Goal: Task Accomplishment & Management: Use online tool/utility

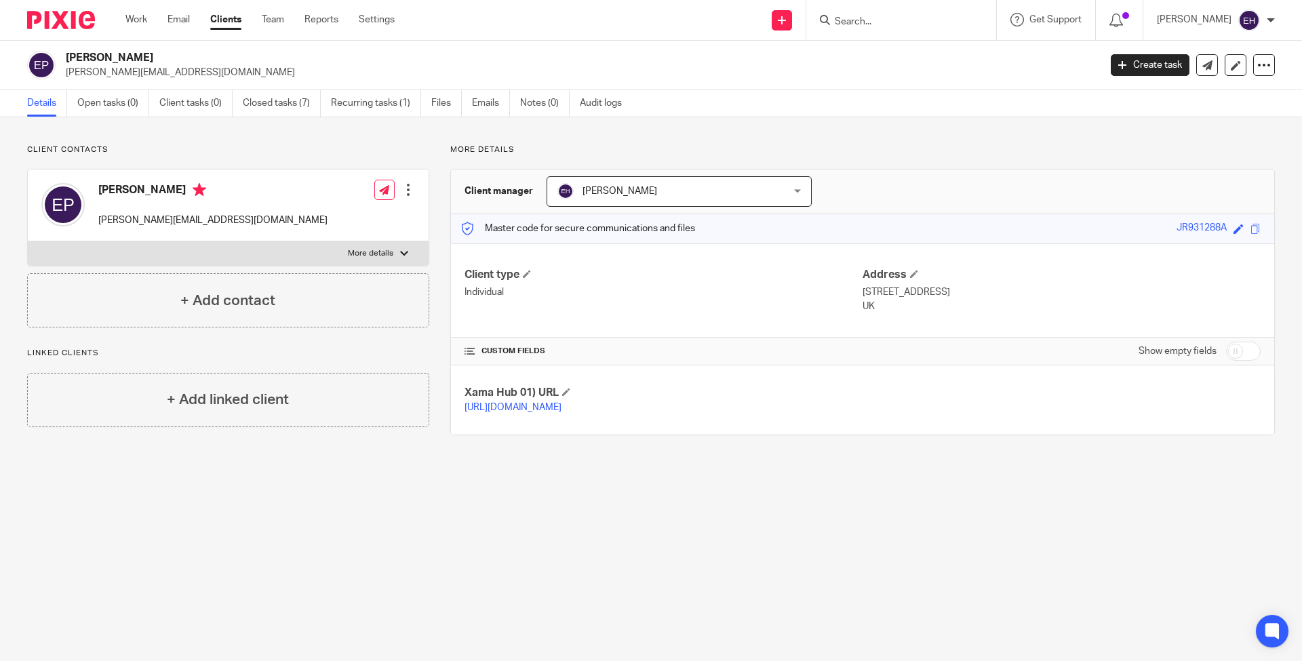
click at [853, 18] on input "Search" at bounding box center [895, 22] width 122 height 12
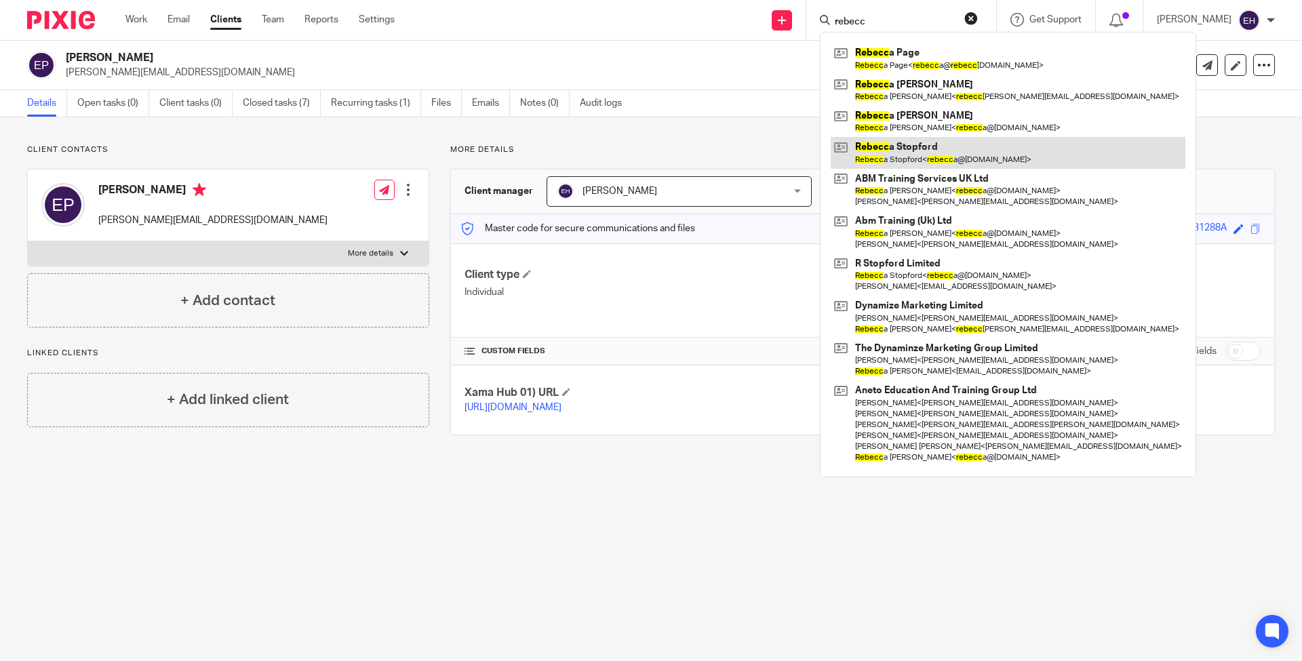
type input "rebecc"
click at [972, 144] on link at bounding box center [1008, 152] width 355 height 31
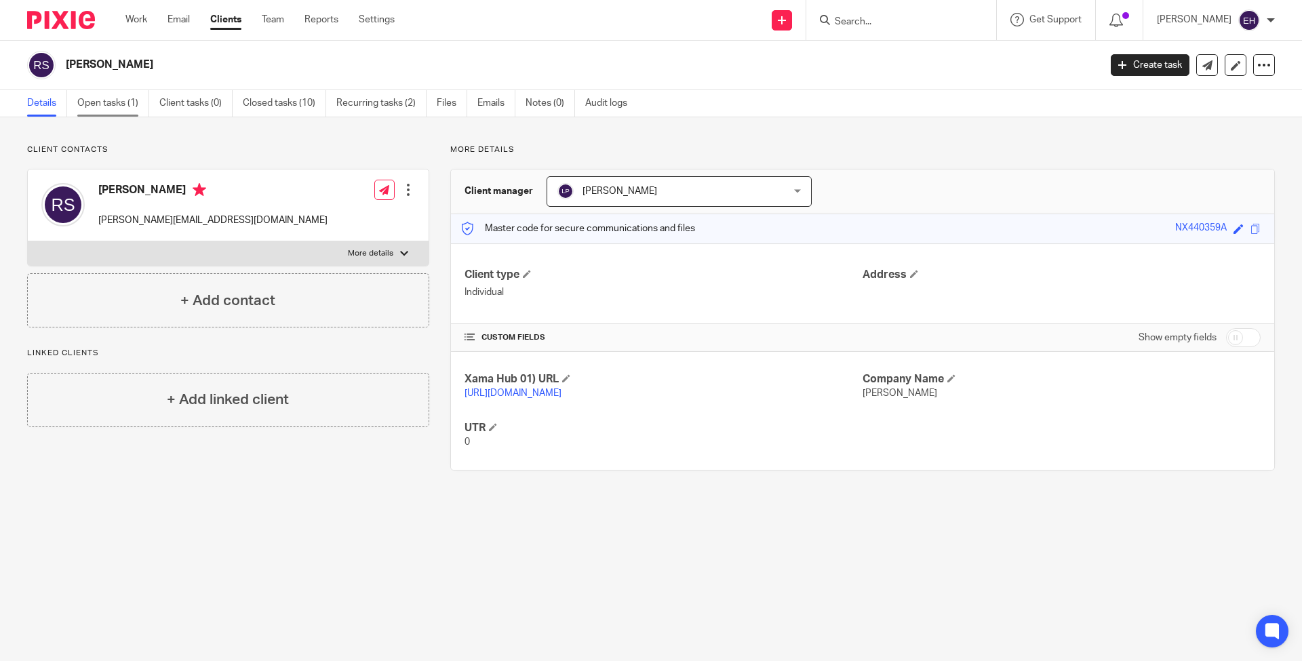
click at [111, 106] on link "Open tasks (1)" at bounding box center [113, 103] width 72 height 26
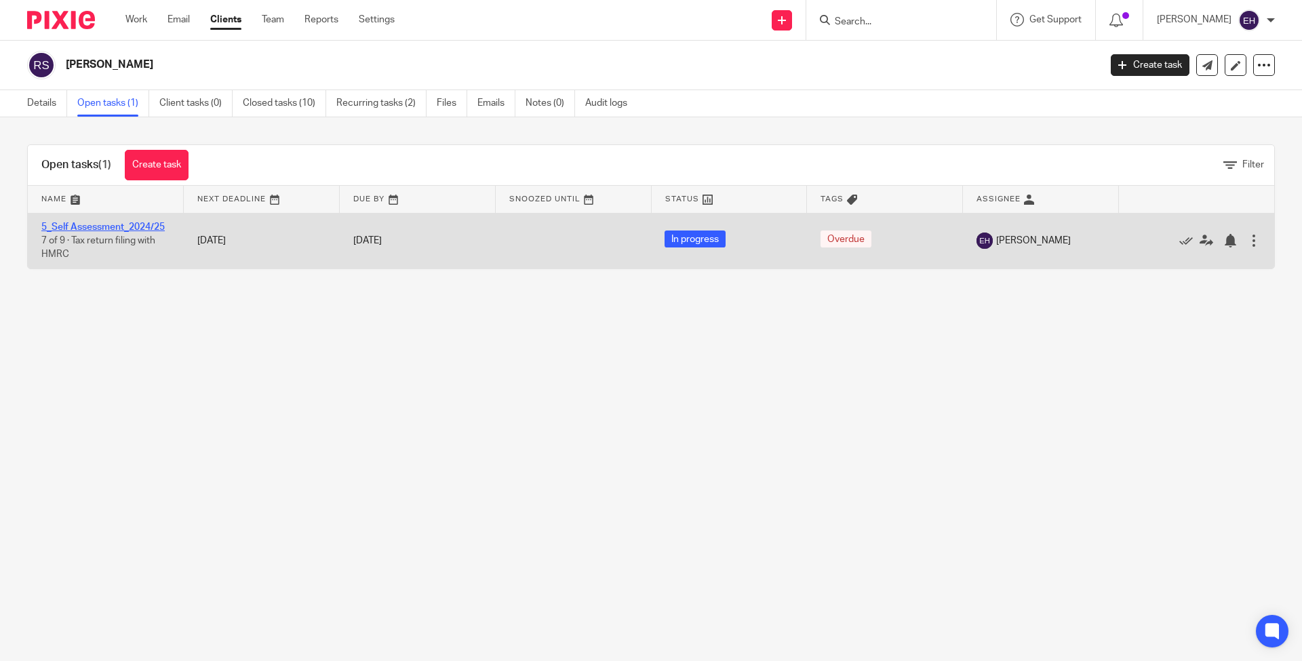
click at [125, 227] on link "5_Self Assessment_2024/25" at bounding box center [102, 226] width 123 height 9
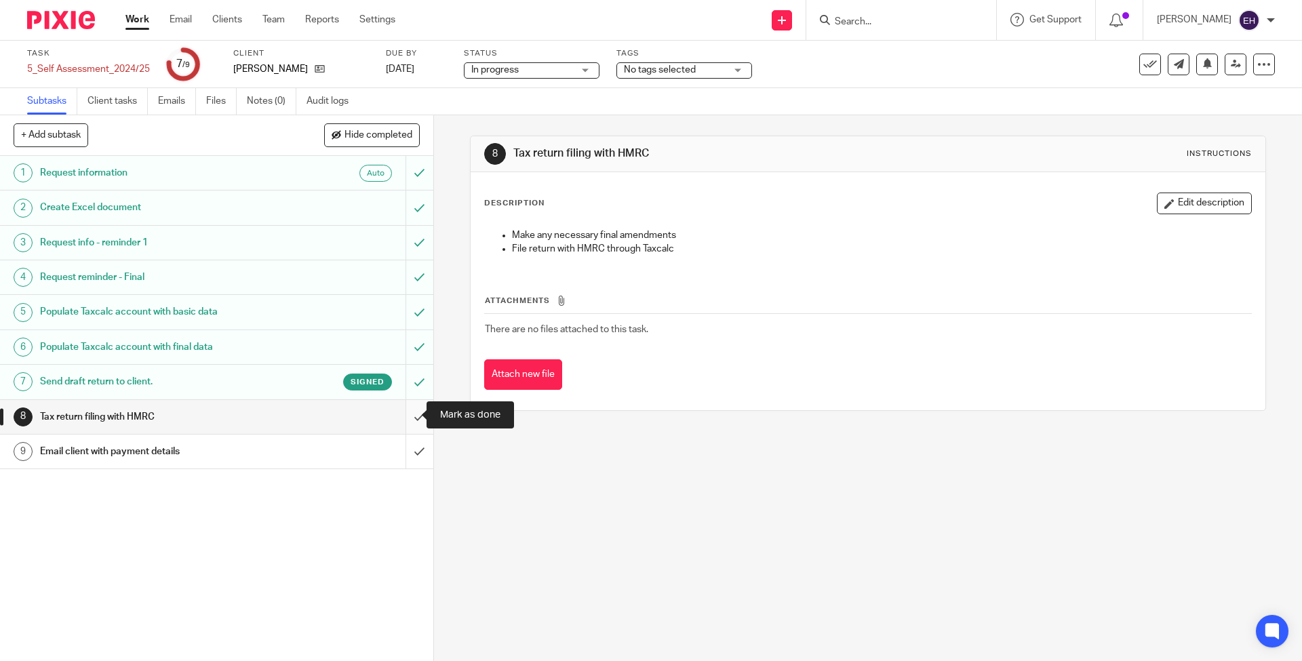
click at [408, 410] on input "submit" at bounding box center [216, 417] width 433 height 34
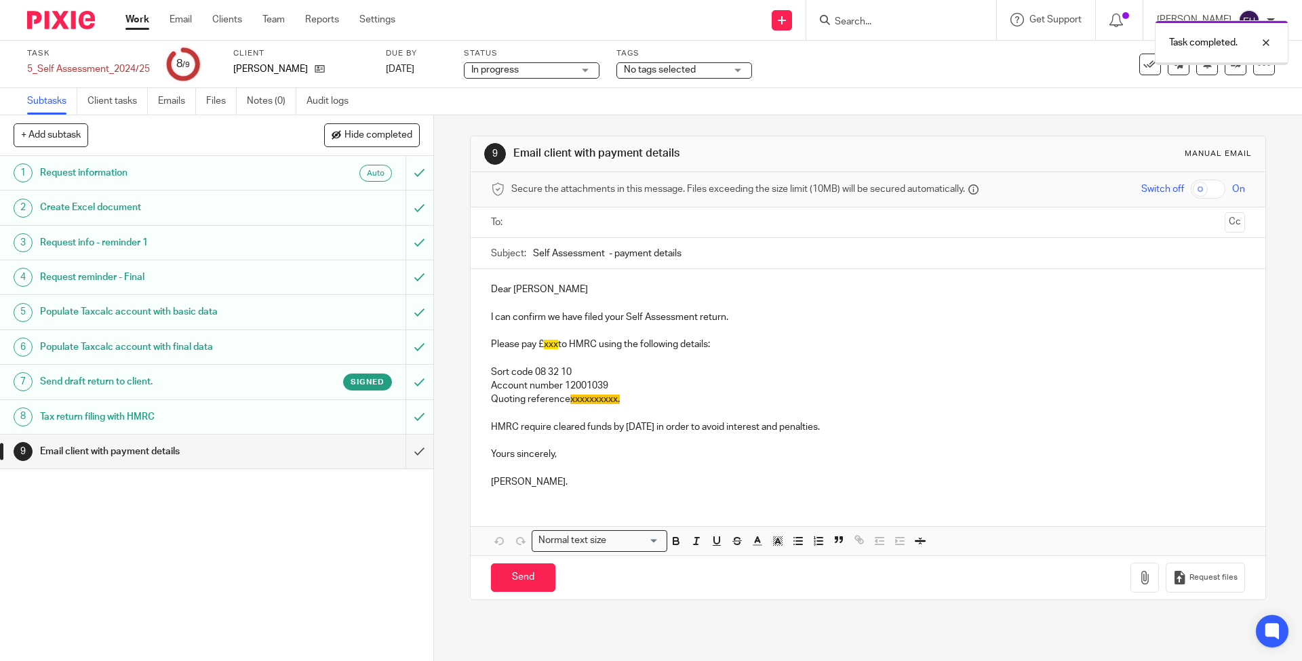
click at [559, 221] on input "text" at bounding box center [867, 223] width 703 height 16
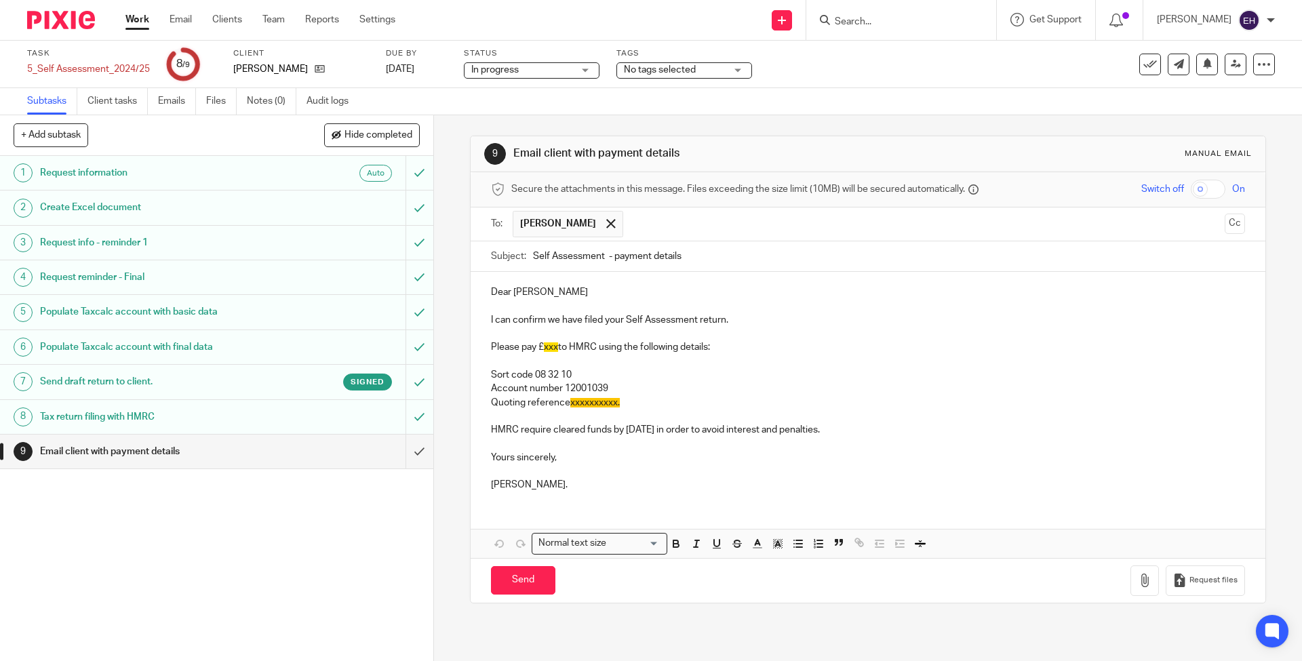
click at [554, 346] on span "xxx" at bounding box center [551, 347] width 14 height 9
drag, startPoint x: 634, startPoint y: 401, endPoint x: 565, endPoint y: 404, distance: 68.6
click at [565, 404] on p "Quoting reference xxxxxxxxxx." at bounding box center [868, 403] width 754 height 14
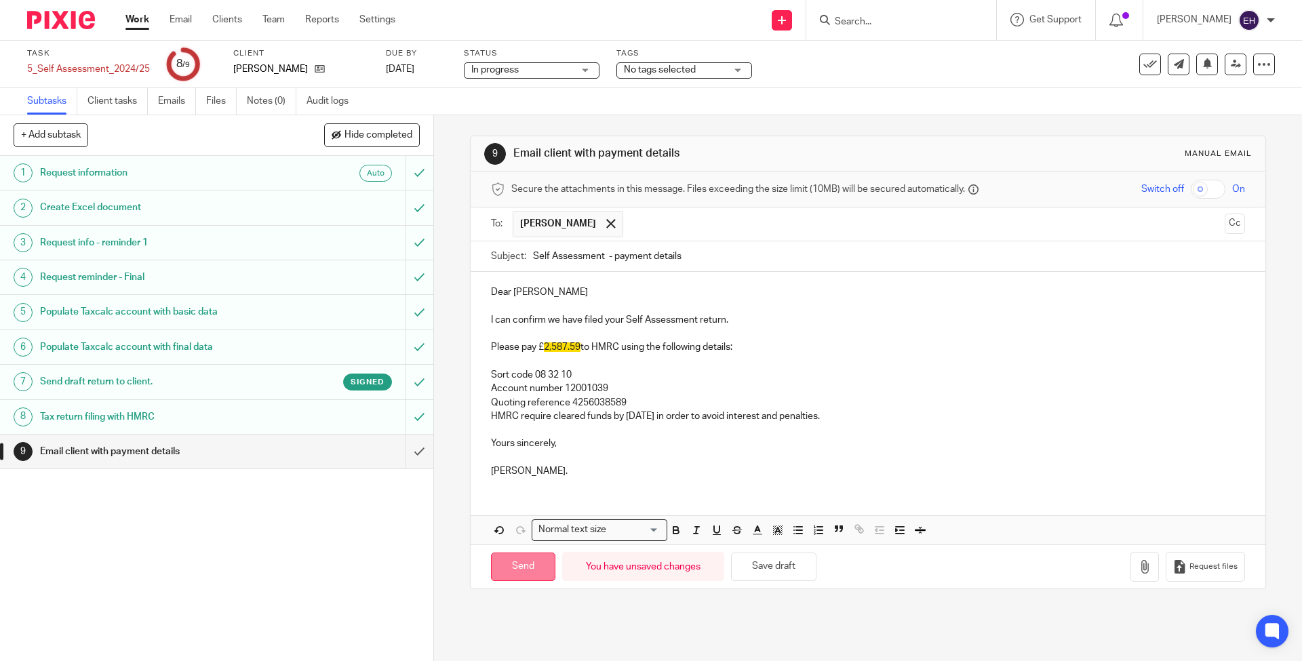
click at [529, 561] on input "Send" at bounding box center [523, 567] width 64 height 29
type input "Sent"
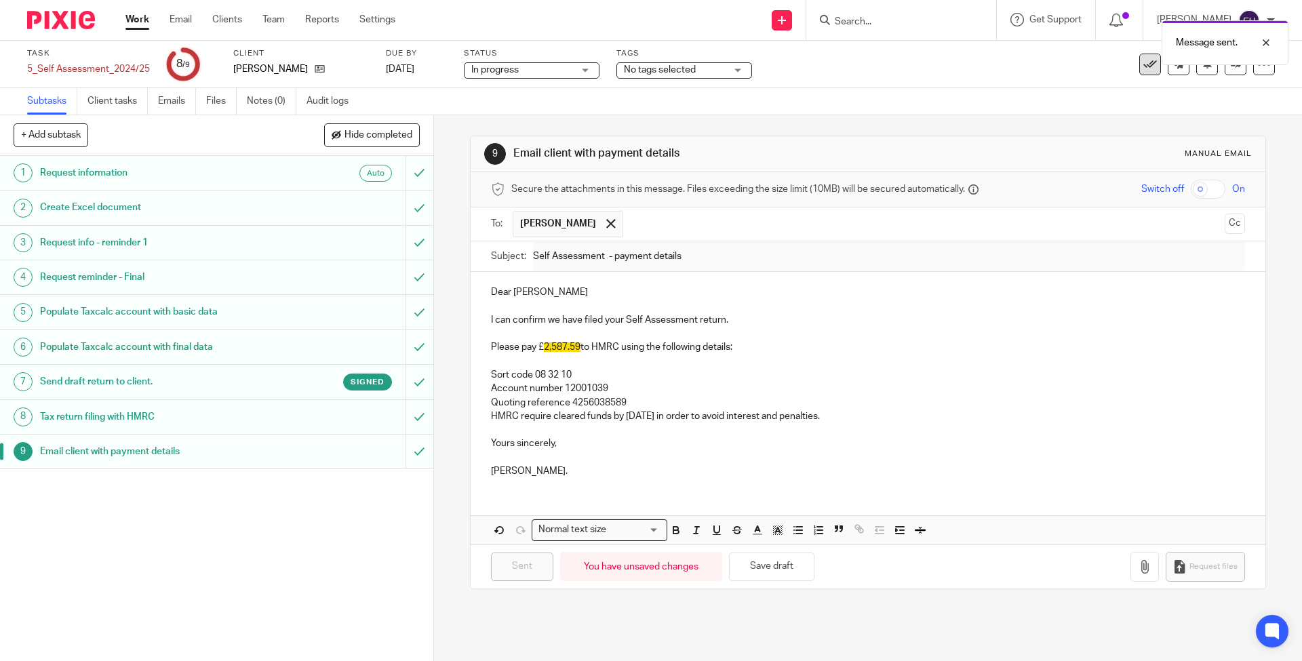
click at [1146, 66] on icon at bounding box center [1151, 65] width 14 height 14
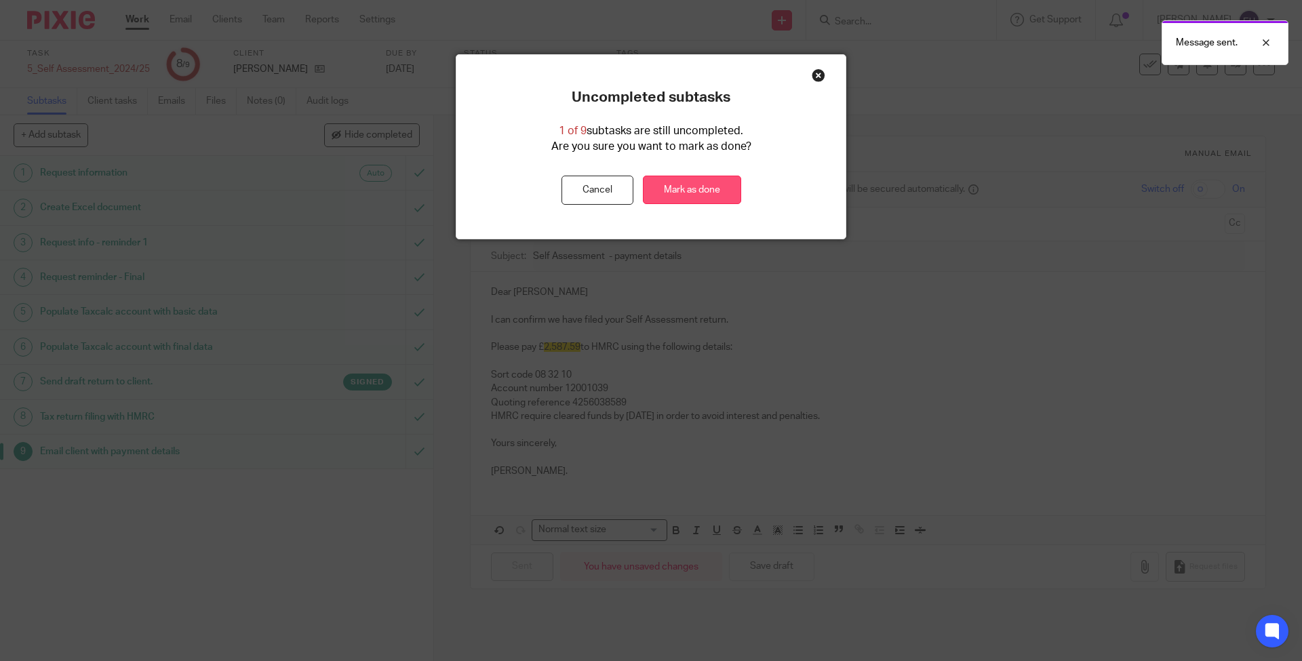
click at [689, 182] on link "Mark as done" at bounding box center [692, 190] width 98 height 29
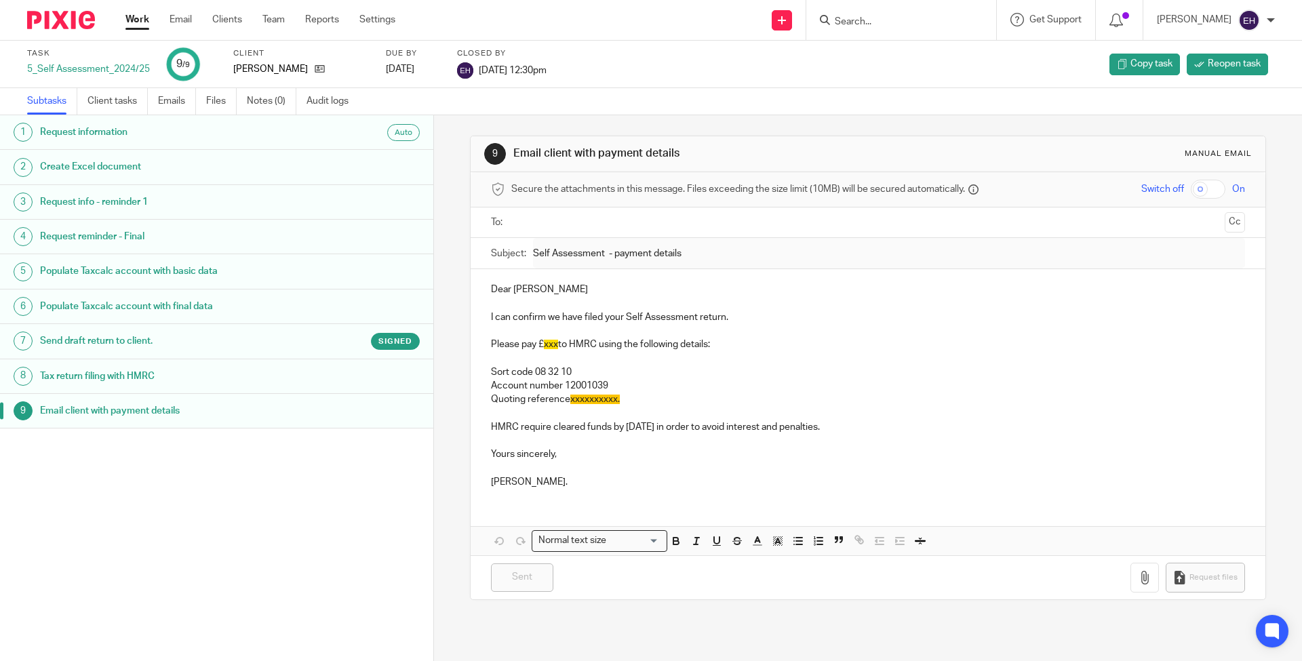
click at [138, 18] on link "Work" at bounding box center [137, 20] width 24 height 14
